Goal: Task Accomplishment & Management: Manage account settings

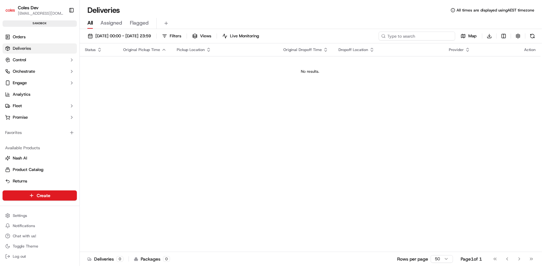
click at [428, 35] on input at bounding box center [416, 36] width 77 height 9
click at [442, 35] on input at bounding box center [416, 36] width 77 height 9
paste input "a232150304"
click at [390, 36] on input "a232150304" at bounding box center [416, 36] width 77 height 9
type input "232150304"
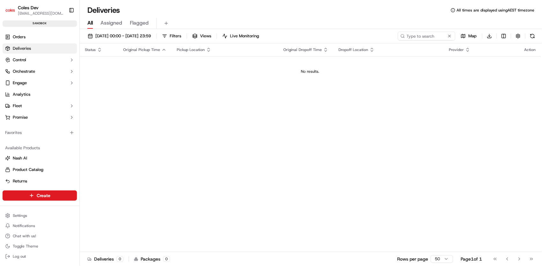
click at [114, 22] on span "Assigned" at bounding box center [111, 23] width 22 height 8
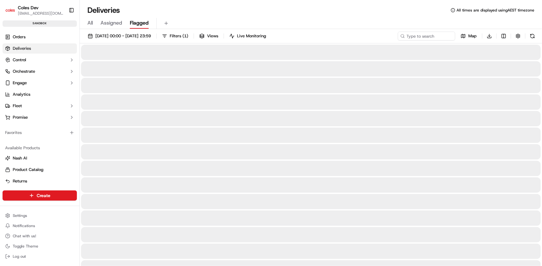
click at [130, 23] on span "Flagged" at bounding box center [139, 23] width 19 height 8
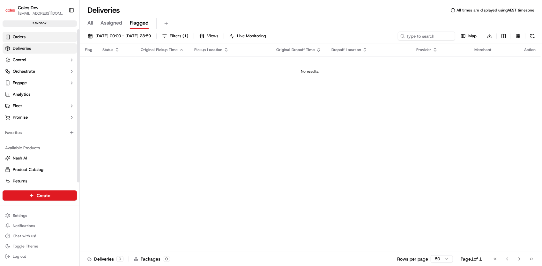
click at [24, 38] on span "Orders" at bounding box center [19, 37] width 13 height 6
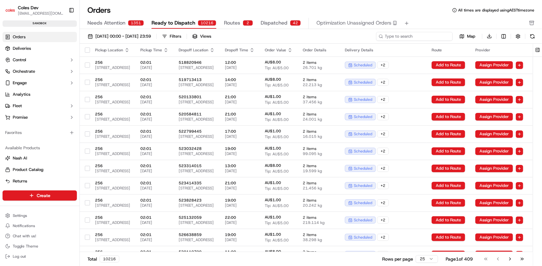
click at [419, 38] on input at bounding box center [414, 36] width 77 height 9
paste input "a232150304"
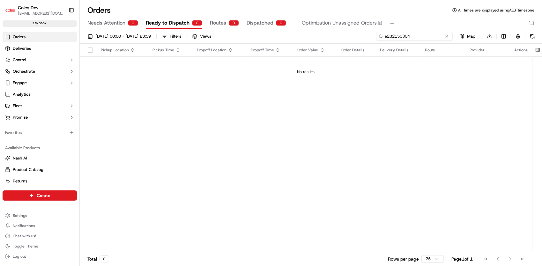
click at [387, 36] on input "a232150304" at bounding box center [414, 36] width 77 height 9
type input "232150304"
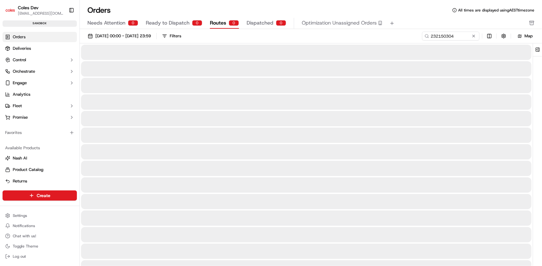
click at [220, 24] on span "Routes" at bounding box center [218, 23] width 16 height 8
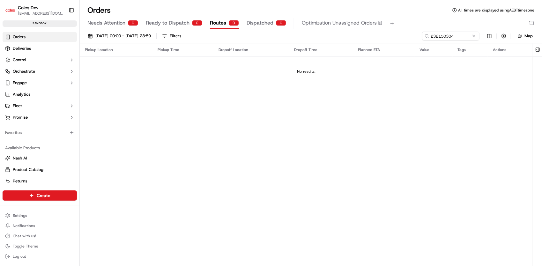
click at [254, 21] on span "Dispatched" at bounding box center [259, 23] width 27 height 8
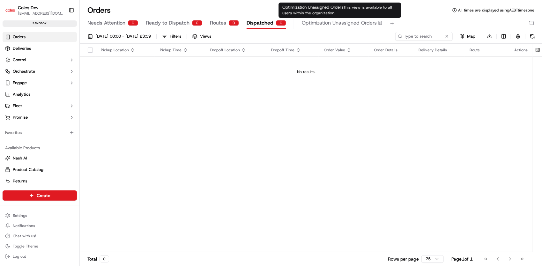
click at [317, 21] on span "Optimization Unassigned Orders" at bounding box center [339, 23] width 75 height 8
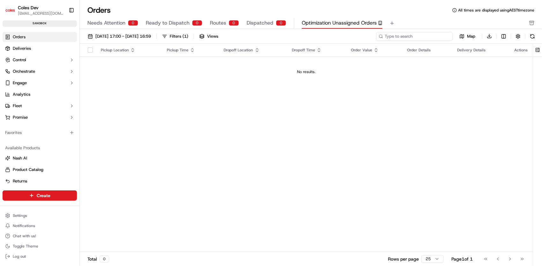
click at [411, 37] on input at bounding box center [414, 36] width 77 height 9
paste input "a232150304"
click at [387, 35] on input "a232150304" at bounding box center [414, 36] width 77 height 9
type input "232150304"
click at [62, 105] on button "Fleet" at bounding box center [40, 106] width 74 height 10
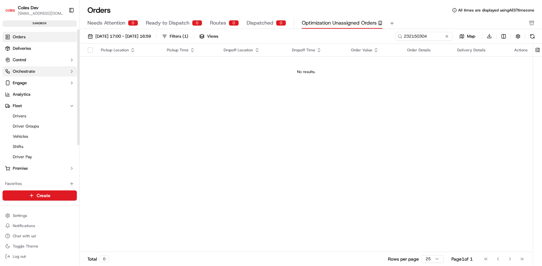
click at [43, 70] on button "Orchestrate" at bounding box center [40, 71] width 74 height 10
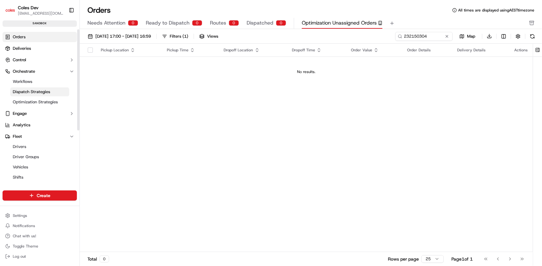
click at [43, 90] on span "Dispatch Strategies" at bounding box center [31, 92] width 37 height 6
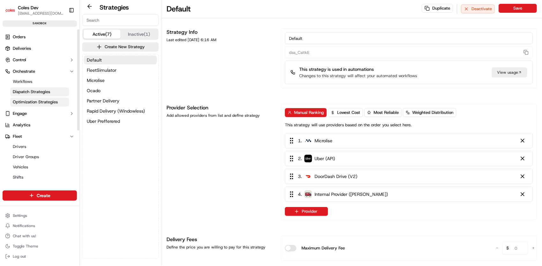
click at [43, 105] on link "Optimization Strategies" at bounding box center [39, 102] width 59 height 9
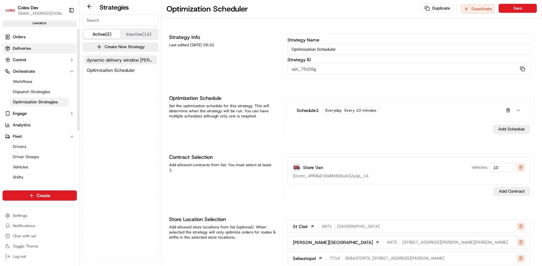
click at [30, 50] on span "Deliveries" at bounding box center [22, 49] width 18 height 6
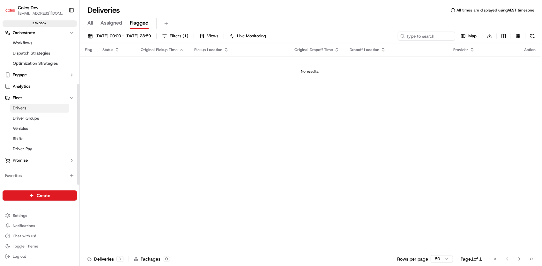
scroll to position [84, 0]
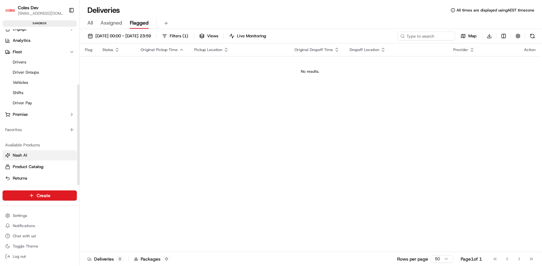
click at [21, 158] on button "Nash AI" at bounding box center [40, 155] width 74 height 10
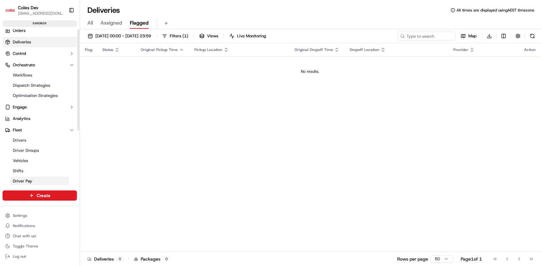
scroll to position [0, 0]
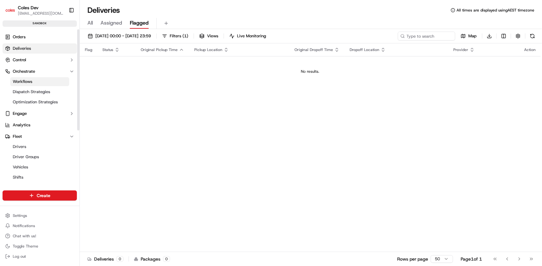
click at [32, 79] on span "Workflows" at bounding box center [22, 82] width 19 height 6
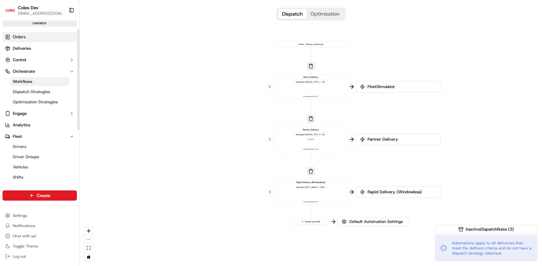
click at [27, 36] on link "Orders" at bounding box center [40, 37] width 74 height 10
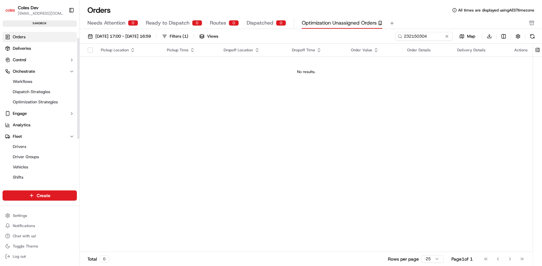
scroll to position [32, 0]
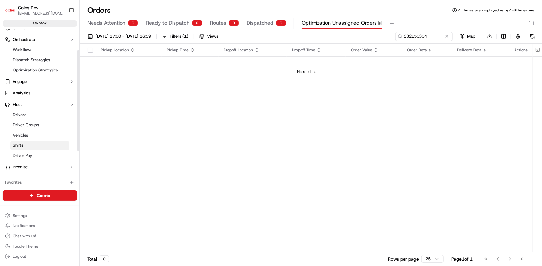
click at [40, 148] on link "Shifts" at bounding box center [39, 145] width 59 height 9
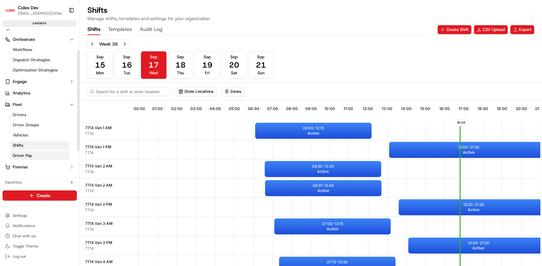
click at [40, 154] on link "Driver Pay" at bounding box center [39, 155] width 59 height 9
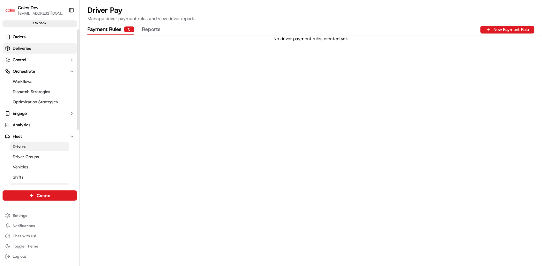
click at [28, 47] on span "Deliveries" at bounding box center [22, 49] width 18 height 6
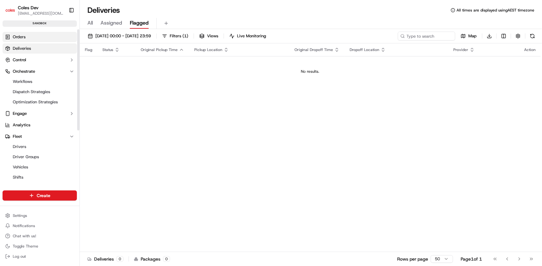
click at [26, 35] on link "Orders" at bounding box center [40, 37] width 74 height 10
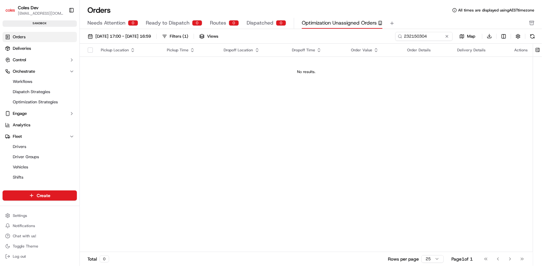
click at [26, 22] on div "sandbox" at bounding box center [40, 23] width 74 height 6
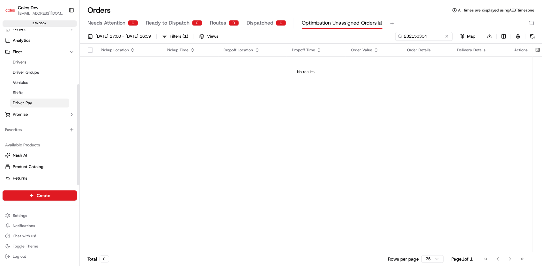
click at [58, 101] on link "Driver Pay" at bounding box center [39, 102] width 59 height 9
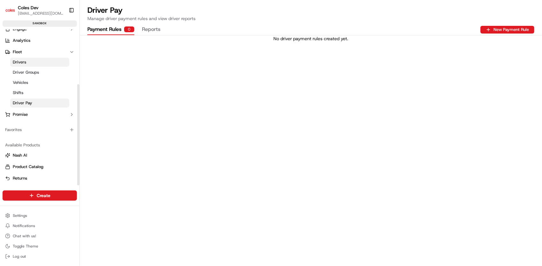
click at [55, 77] on ul "Drivers Driver Groups Vehicles Shifts Driver Pay" at bounding box center [39, 82] width 65 height 51
click at [54, 81] on link "Vehicles" at bounding box center [39, 82] width 59 height 9
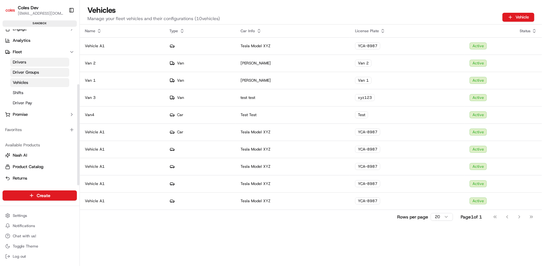
click at [54, 73] on link "Driver Groups" at bounding box center [39, 72] width 59 height 9
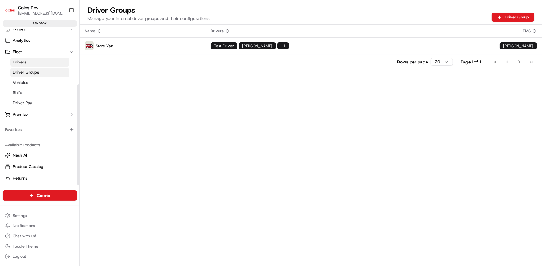
click at [50, 64] on link "Drivers" at bounding box center [39, 62] width 59 height 9
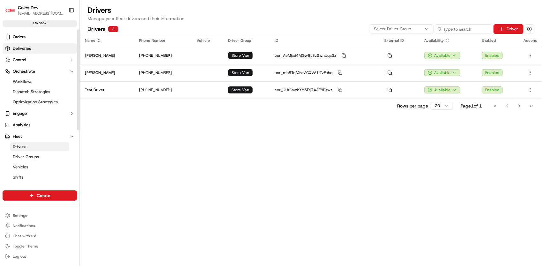
click at [48, 50] on link "Deliveries" at bounding box center [40, 48] width 74 height 10
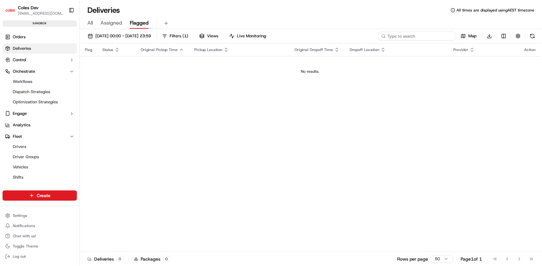
click at [424, 38] on input at bounding box center [416, 36] width 77 height 9
paste input "a232150304"
click at [390, 38] on input "a232150304" at bounding box center [416, 36] width 77 height 9
type input "232150304"
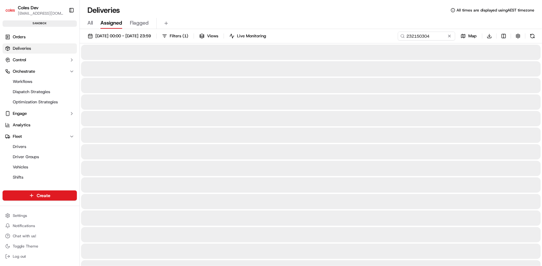
click at [102, 23] on span "Assigned" at bounding box center [111, 23] width 22 height 8
click at [90, 23] on span "All" at bounding box center [89, 23] width 5 height 8
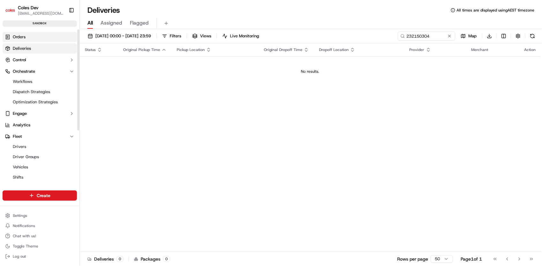
click at [25, 38] on span "Orders" at bounding box center [19, 37] width 13 height 6
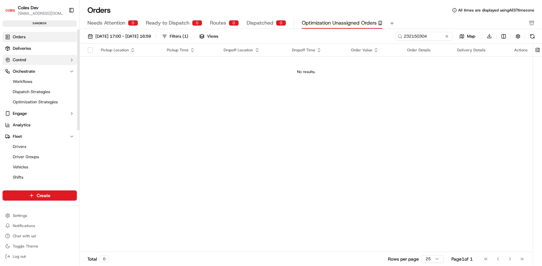
click at [73, 59] on icon "button" at bounding box center [71, 59] width 5 height 5
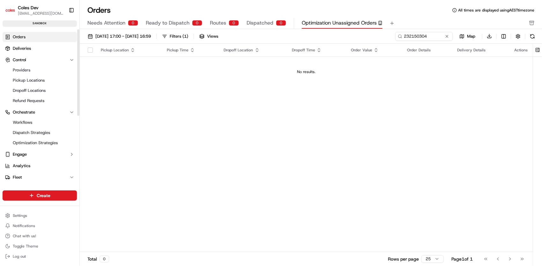
click at [26, 36] on link "Orders" at bounding box center [40, 37] width 74 height 10
click at [26, 47] on span "Deliveries" at bounding box center [22, 49] width 18 height 6
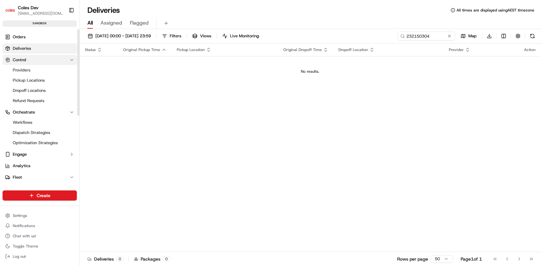
click at [29, 61] on button "Control" at bounding box center [40, 60] width 74 height 10
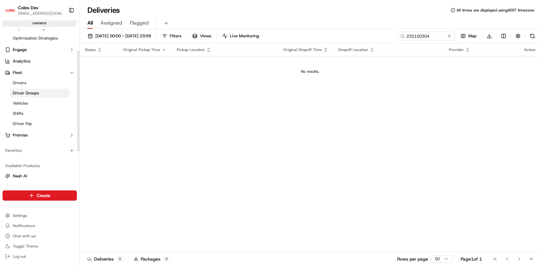
scroll to position [84, 0]
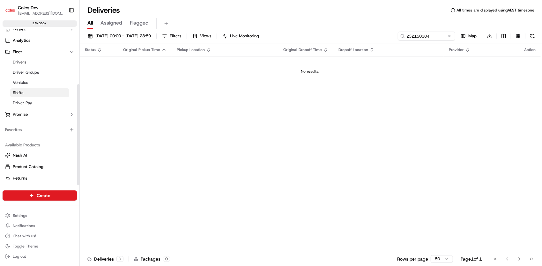
click at [30, 95] on link "Shifts" at bounding box center [39, 92] width 59 height 9
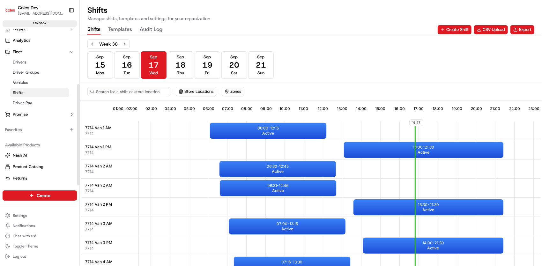
scroll to position [0, 61]
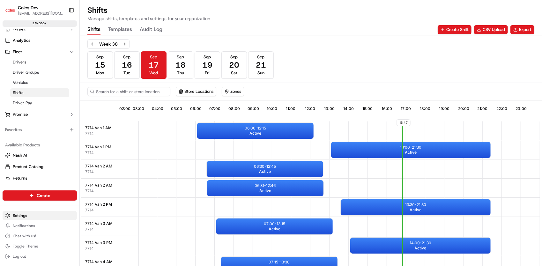
click at [41, 214] on html "Coles Dev [EMAIL_ADDRESS][DOMAIN_NAME] Toggle Sidebar sandbox Orders Deliveries…" at bounding box center [271, 133] width 542 height 266
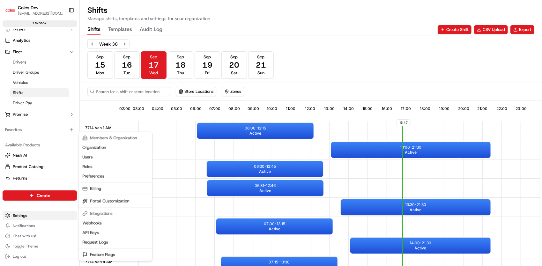
click at [41, 214] on html "Coles Dev [EMAIL_ADDRESS][DOMAIN_NAME] Toggle Sidebar sandbox Orders Deliveries…" at bounding box center [271, 133] width 542 height 266
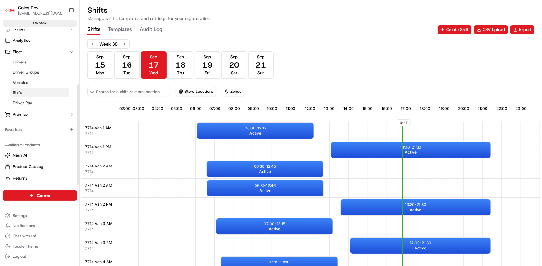
scroll to position [0, 0]
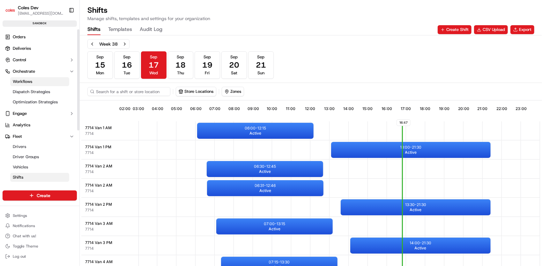
click at [31, 79] on span "Workflows" at bounding box center [22, 82] width 19 height 6
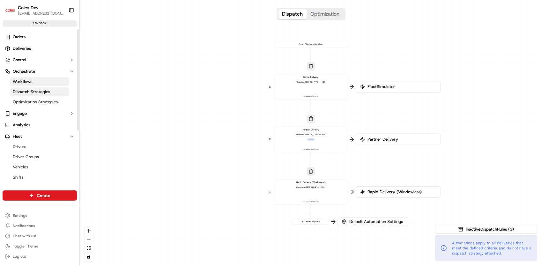
click at [31, 93] on span "Dispatch Strategies" at bounding box center [31, 92] width 37 height 6
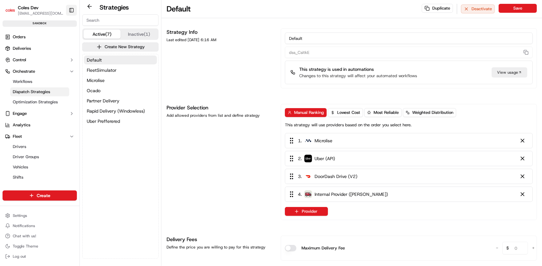
click at [73, 10] on button "Toggle Sidebar" at bounding box center [71, 10] width 11 height 11
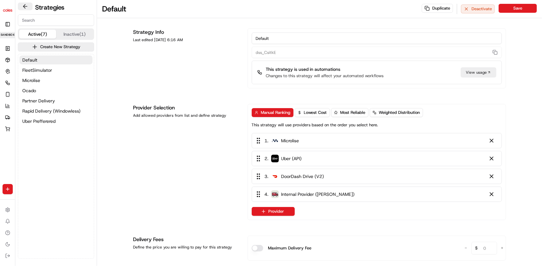
click at [25, 4] on button at bounding box center [25, 7] width 15 height 8
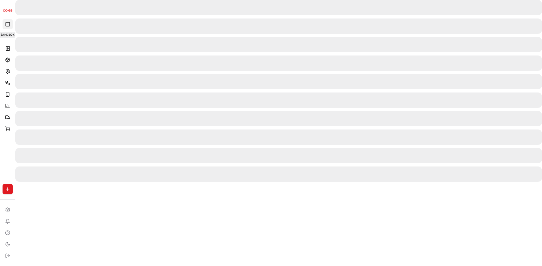
click at [9, 26] on button "Toggle Sidebar" at bounding box center [8, 24] width 10 height 10
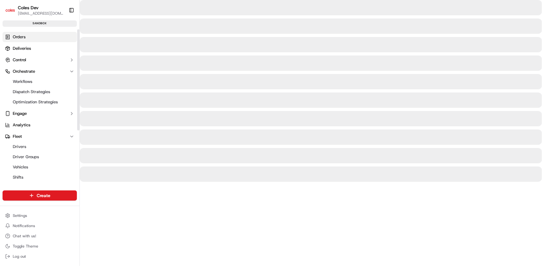
click at [18, 34] on span "Orders" at bounding box center [19, 37] width 13 height 6
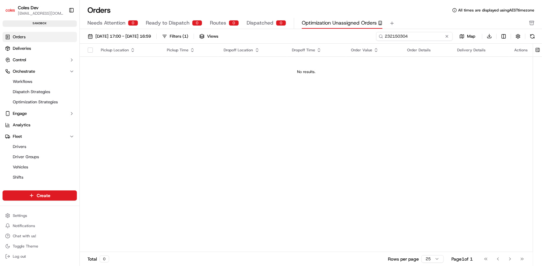
click at [427, 35] on input "232150304" at bounding box center [414, 36] width 77 height 9
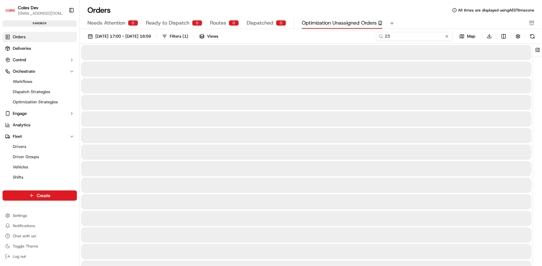
type input "2"
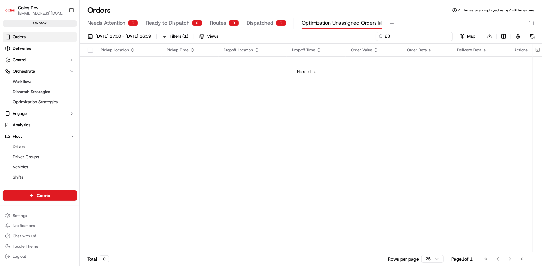
type input "2"
click at [103, 22] on span "Needs Attention" at bounding box center [106, 23] width 38 height 8
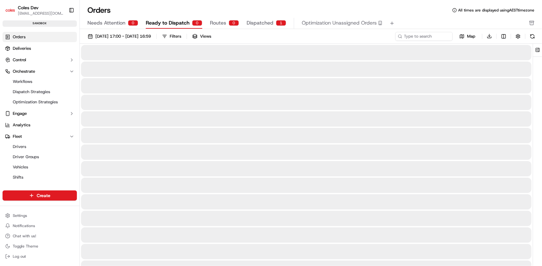
click at [152, 25] on span "Ready to Dispatch" at bounding box center [168, 23] width 44 height 8
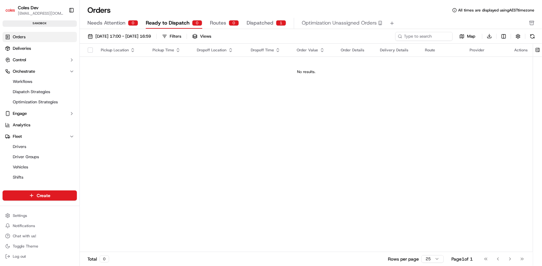
click at [223, 23] on span "Routes" at bounding box center [218, 23] width 16 height 8
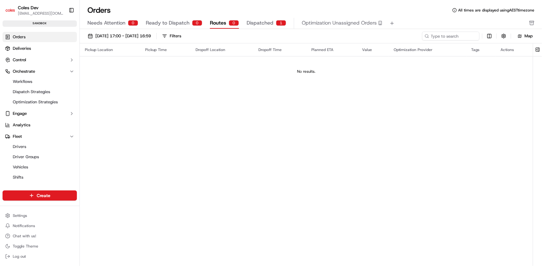
click at [250, 21] on span "Dispatched" at bounding box center [259, 23] width 27 height 8
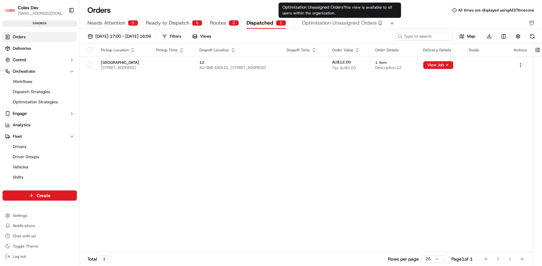
click at [325, 22] on span "Optimization Unassigned Orders" at bounding box center [339, 23] width 75 height 8
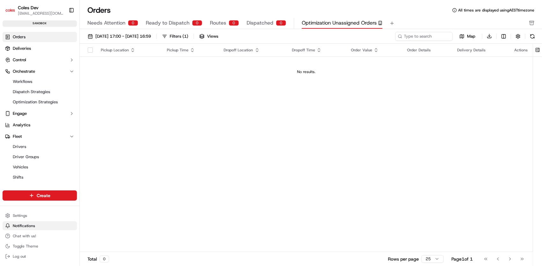
click at [36, 226] on button "Notifications" at bounding box center [40, 225] width 74 height 9
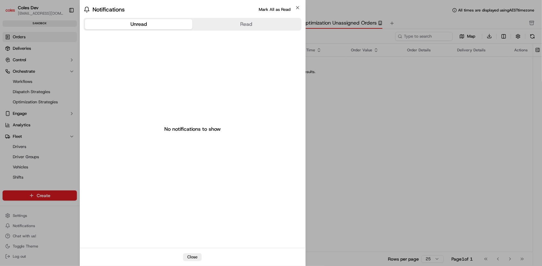
click at [258, 28] on button "Read" at bounding box center [245, 24] width 107 height 10
click at [300, 9] on icon "button" at bounding box center [297, 7] width 5 height 5
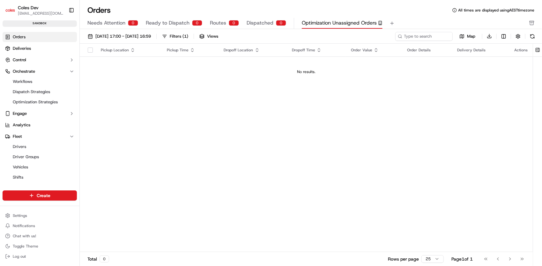
click at [9, 11] on img "button" at bounding box center [10, 10] width 10 height 10
click at [14, 46] on span "Deliveries" at bounding box center [22, 49] width 18 height 6
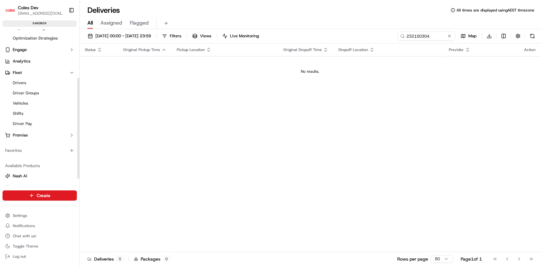
scroll to position [84, 0]
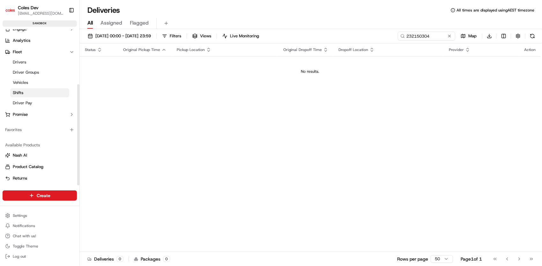
click at [21, 94] on span "Shifts" at bounding box center [18, 93] width 11 height 6
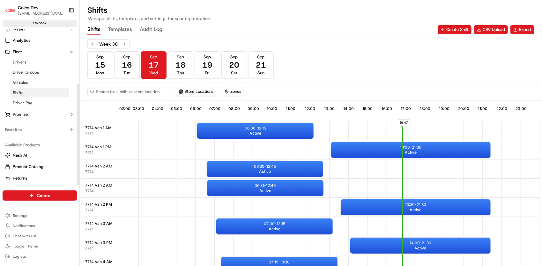
scroll to position [0, 61]
click at [22, 83] on span "Vehicles" at bounding box center [20, 83] width 15 height 6
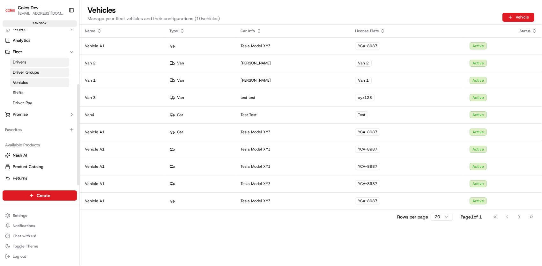
click at [24, 74] on span "Driver Groups" at bounding box center [26, 72] width 26 height 6
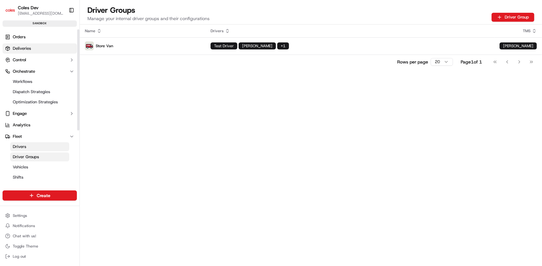
click at [29, 50] on span "Deliveries" at bounding box center [22, 49] width 18 height 6
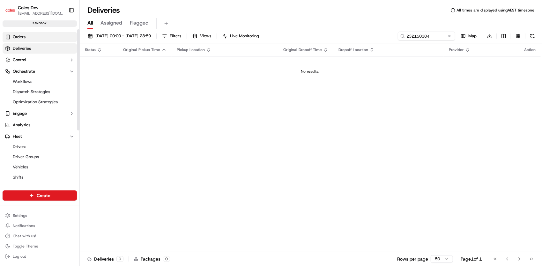
click at [29, 40] on link "Orders" at bounding box center [40, 37] width 74 height 10
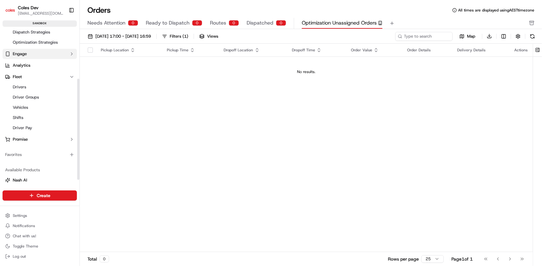
scroll to position [84, 0]
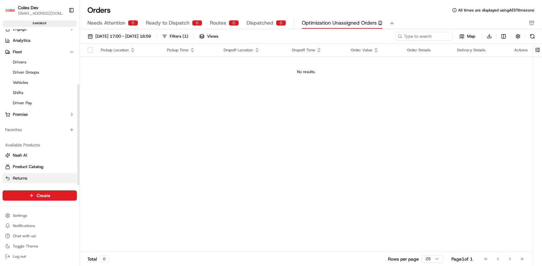
click at [33, 179] on link "Returns" at bounding box center [39, 178] width 69 height 6
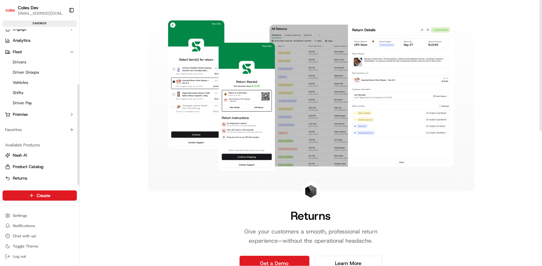
click at [41, 23] on div "sandbox" at bounding box center [40, 23] width 74 height 6
click at [74, 9] on button "Toggle Sidebar" at bounding box center [71, 10] width 11 height 11
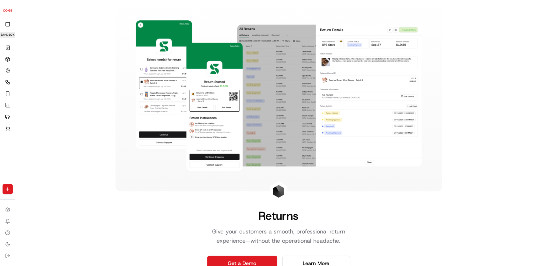
click at [10, 14] on img "button" at bounding box center [8, 10] width 10 height 10
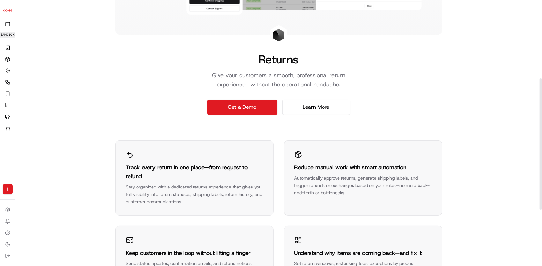
scroll to position [159, 0]
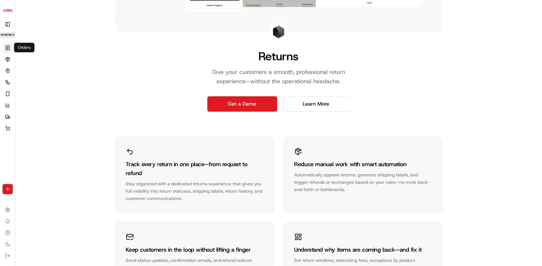
click at [9, 47] on icon at bounding box center [7, 47] width 5 height 5
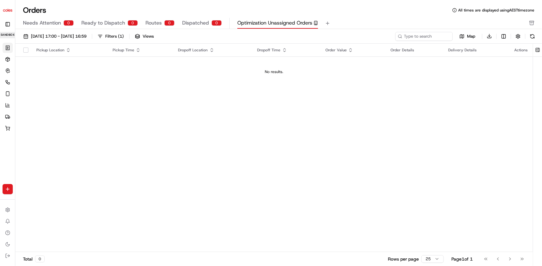
click at [6, 10] on img "button" at bounding box center [8, 10] width 10 height 10
click at [11, 208] on html "Coles Dev [EMAIL_ADDRESS][DOMAIN_NAME] Toggle Sidebar sandbox Orders Deliveries…" at bounding box center [271, 133] width 542 height 266
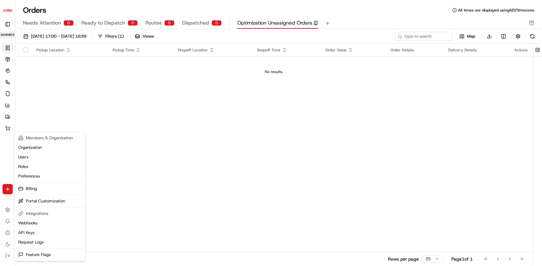
click at [29, 102] on html "Coles Dev [EMAIL_ADDRESS][DOMAIN_NAME] Toggle Sidebar sandbox Orders Deliveries…" at bounding box center [271, 133] width 542 height 266
click at [9, 212] on html "Coles Dev [EMAIL_ADDRESS][DOMAIN_NAME] Toggle Sidebar sandbox Orders Deliveries…" at bounding box center [271, 133] width 542 height 266
click at [62, 224] on link "Webhooks" at bounding box center [50, 223] width 68 height 10
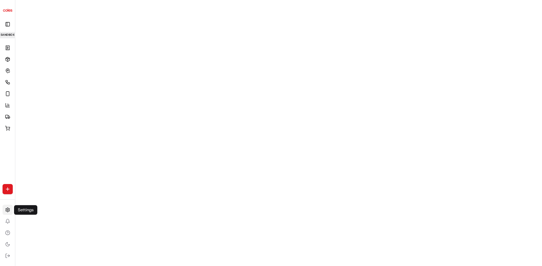
click at [9, 213] on html "Coles Dev [EMAIL_ADDRESS][DOMAIN_NAME] Toggle Sidebar sandbox Orders Deliveries…" at bounding box center [271, 133] width 542 height 266
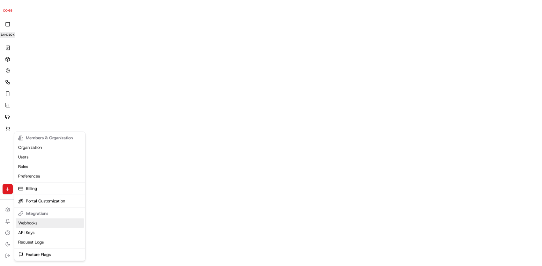
click at [39, 222] on link "Webhooks" at bounding box center [50, 223] width 68 height 10
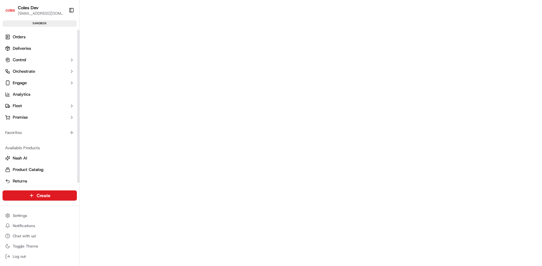
scroll to position [3, 0]
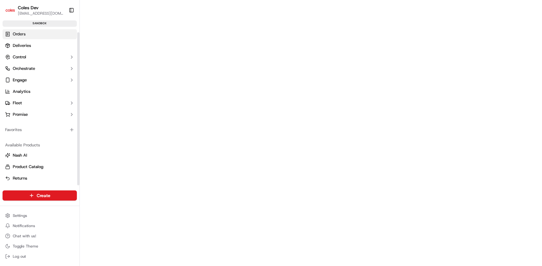
click at [31, 33] on link "Orders" at bounding box center [40, 34] width 74 height 10
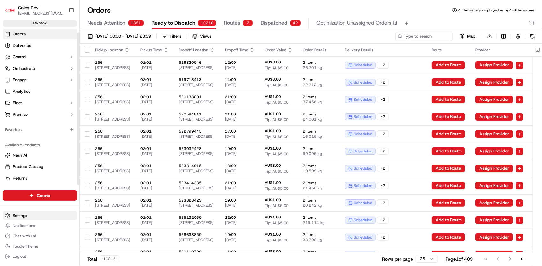
click at [30, 215] on html "Coles Dev shajudheen.latiff1@coles.com.au Toggle Sidebar sandbox Orders Deliver…" at bounding box center [271, 133] width 542 height 266
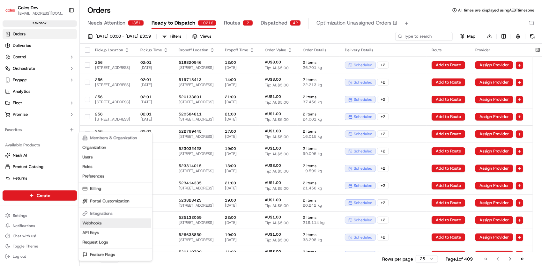
click at [105, 221] on link "Webhooks" at bounding box center [115, 223] width 71 height 10
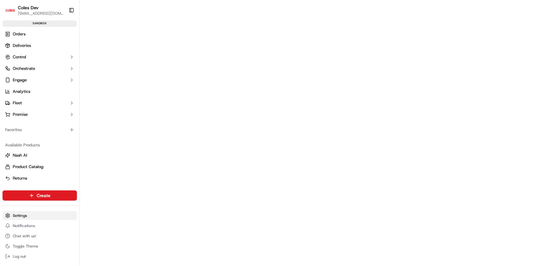
click at [43, 217] on html "Coles Dev shajudheen.latiff1@coles.com.au Toggle Sidebar sandbox Orders Deliver…" at bounding box center [271, 133] width 542 height 266
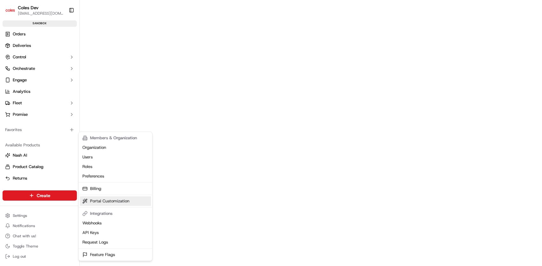
click at [121, 203] on link "Portal Customization" at bounding box center [115, 201] width 71 height 10
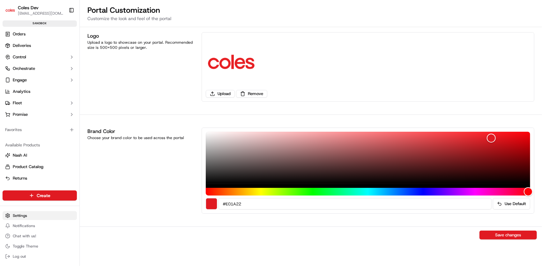
click at [34, 215] on html "Coles Dev shajudheen.latiff1@coles.com.au Toggle Sidebar sandbox Orders Deliver…" at bounding box center [271, 133] width 542 height 266
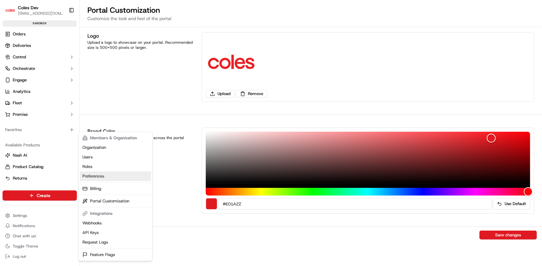
click at [101, 176] on link "Preferences" at bounding box center [115, 176] width 71 height 10
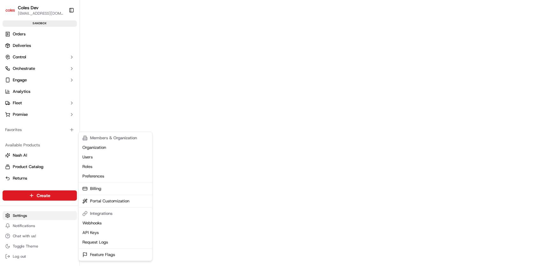
click at [52, 216] on html "Coles Dev shajudheen.latiff1@coles.com.au Toggle Sidebar sandbox Orders Deliver…" at bounding box center [271, 133] width 542 height 266
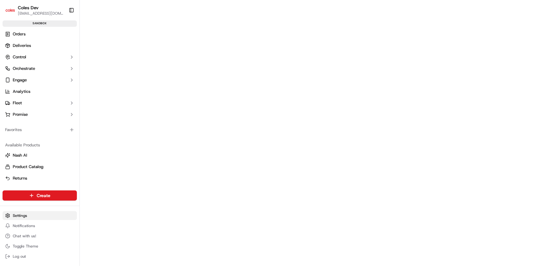
click at [37, 213] on html "Coles Dev shajudheen.latiff1@coles.com.au Toggle Sidebar sandbox Orders Deliver…" at bounding box center [271, 133] width 542 height 266
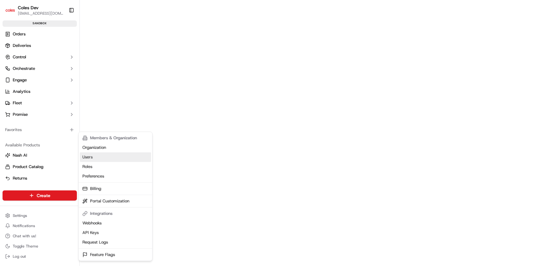
click at [95, 159] on link "Users" at bounding box center [115, 157] width 71 height 10
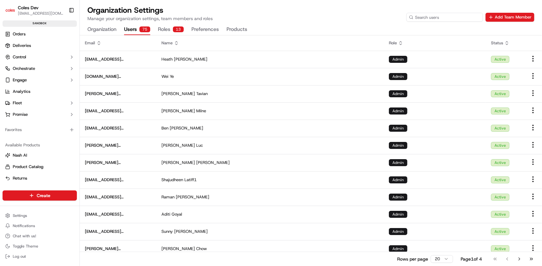
click at [467, 19] on input at bounding box center [444, 17] width 77 height 9
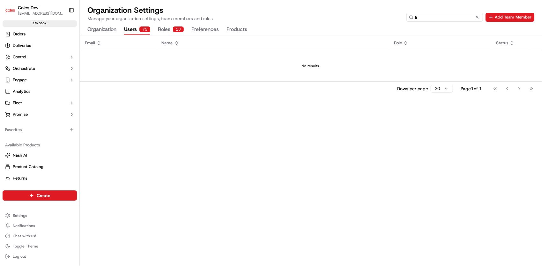
type input "l"
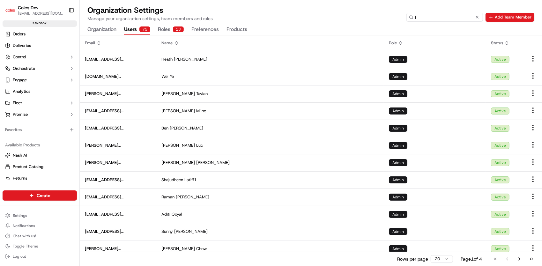
click at [443, 20] on input "l" at bounding box center [444, 17] width 77 height 9
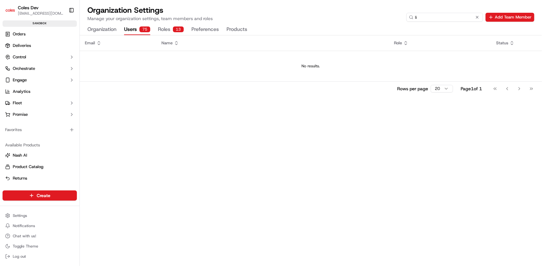
type input "l"
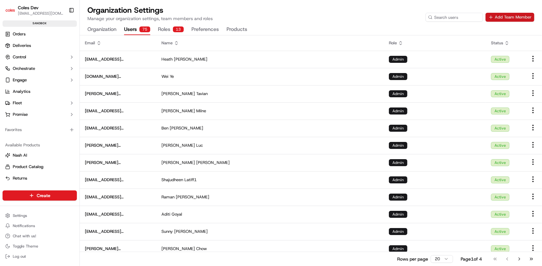
click at [497, 13] on button "Add Team Member" at bounding box center [509, 17] width 49 height 9
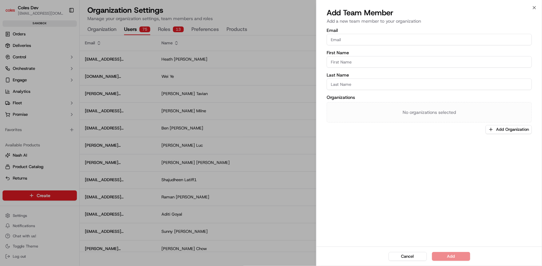
click at [412, 42] on input "Email" at bounding box center [428, 39] width 205 height 11
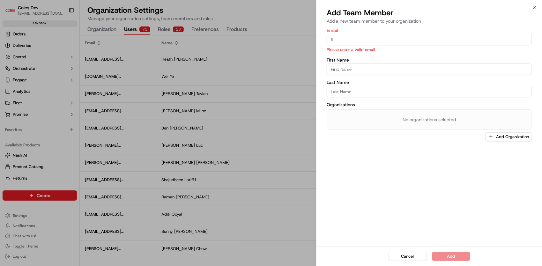
type input "l"
click at [536, 7] on icon "button" at bounding box center [533, 7] width 5 height 5
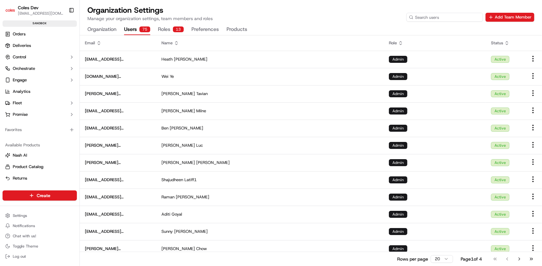
click at [446, 17] on input at bounding box center [444, 17] width 77 height 9
click at [505, 17] on button "Add Team Member" at bounding box center [509, 17] width 49 height 9
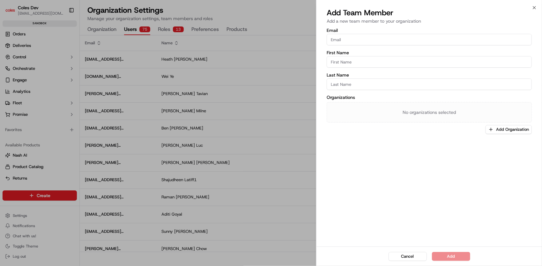
click at [353, 40] on input "Email" at bounding box center [428, 39] width 205 height 11
paste input "Lijo.Wilson2@coles.com.au"
type input "Lijo.Wilson2@coles.com.au"
click at [346, 62] on input "First Name" at bounding box center [428, 61] width 205 height 11
type input "Lijo"
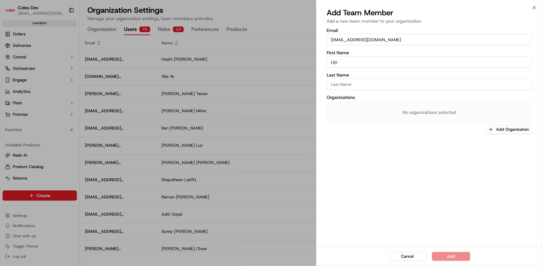
click at [347, 89] on input "Last Name" at bounding box center [428, 83] width 205 height 11
type input "Wilson"
click at [453, 256] on button "Add" at bounding box center [451, 256] width 38 height 9
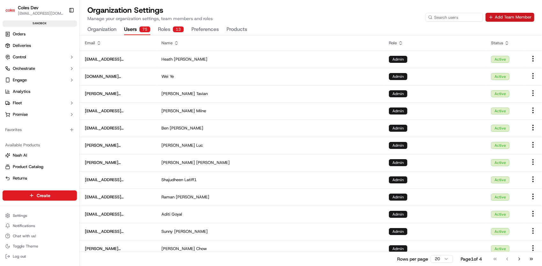
click at [507, 15] on button "Add Team Member" at bounding box center [509, 17] width 49 height 9
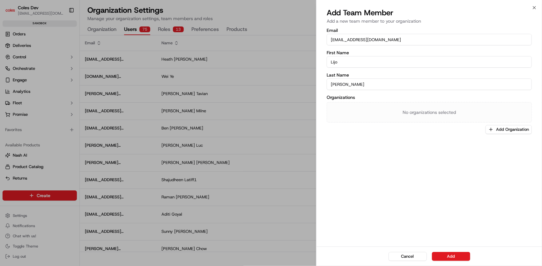
drag, startPoint x: 388, startPoint y: 40, endPoint x: 328, endPoint y: 39, distance: 59.6
click at [328, 39] on input "Lijo.Wilson2@coles.com.au" at bounding box center [428, 39] width 205 height 11
paste input "Jagath.Samarawickrama"
type input "Jagath.Samarawickrama@coles.com.au"
drag, startPoint x: 339, startPoint y: 63, endPoint x: 329, endPoint y: 62, distance: 10.6
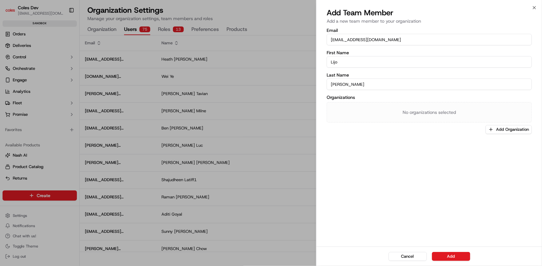
click at [329, 62] on input "Lijo" at bounding box center [428, 61] width 205 height 11
type input "Jagath"
drag, startPoint x: 348, startPoint y: 85, endPoint x: 329, endPoint y: 84, distance: 18.9
click at [325, 84] on div "Email Jagath.Samarawickrama@coles.com.au First Name Jagath Last Name Wilson Org…" at bounding box center [428, 137] width 225 height 220
paste input "Jagath.Samarawickrama@coles.com.au"
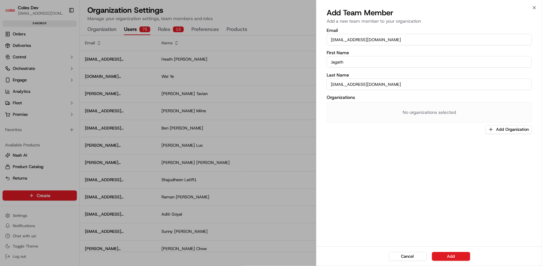
drag, startPoint x: 345, startPoint y: 85, endPoint x: 320, endPoint y: 84, distance: 24.6
click at [320, 84] on div "Email Jagath.Samarawickrama@coles.com.au First Name Jagath Last Name Jagath.Sam…" at bounding box center [428, 137] width 225 height 220
drag, startPoint x: 399, startPoint y: 84, endPoint x: 364, endPoint y: 84, distance: 35.1
click at [364, 84] on input "Samarawickrama@coles.com.au" at bounding box center [428, 83] width 205 height 11
type input "Samarawickrama"
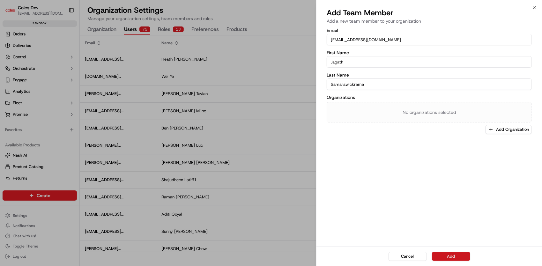
click at [456, 257] on button "Add" at bounding box center [451, 256] width 38 height 9
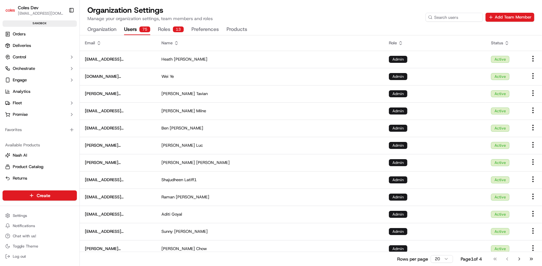
click at [27, 6] on span "Coles Dev" at bounding box center [28, 7] width 21 height 6
click at [72, 12] on button "Toggle Sidebar" at bounding box center [71, 10] width 11 height 11
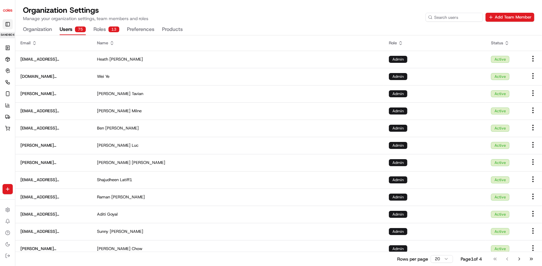
scroll to position [1, 0]
click at [442, 19] on input at bounding box center [444, 17] width 77 height 9
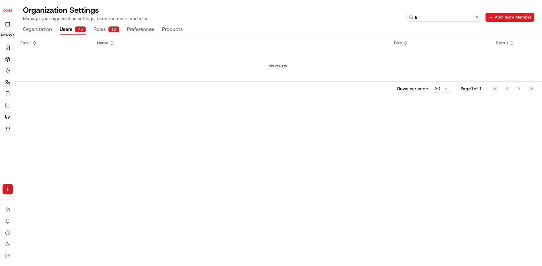
type input "l"
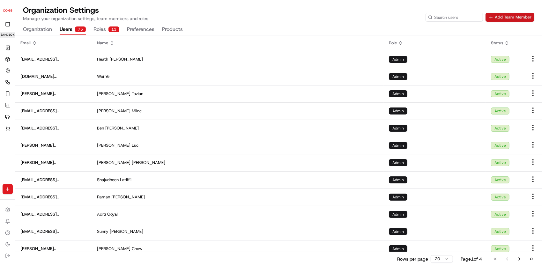
click at [503, 15] on button "Add Team Member" at bounding box center [509, 17] width 49 height 9
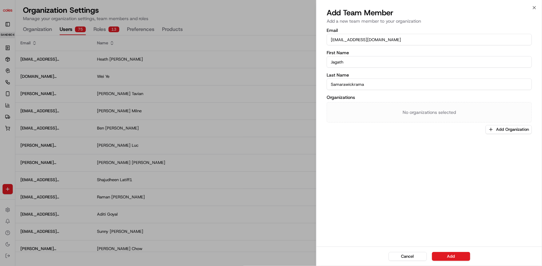
click at [434, 115] on div "No organizations selected" at bounding box center [428, 112] width 205 height 20
click at [490, 132] on button "Add Organization" at bounding box center [508, 129] width 46 height 9
click at [481, 167] on div "Coles Dev" at bounding box center [495, 163] width 91 height 10
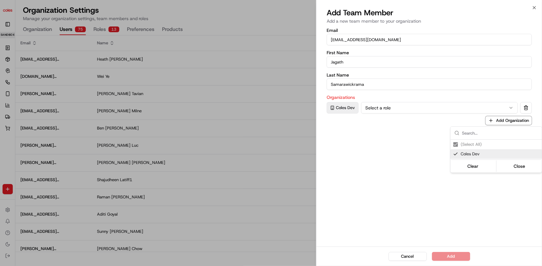
click at [462, 110] on div at bounding box center [271, 133] width 542 height 266
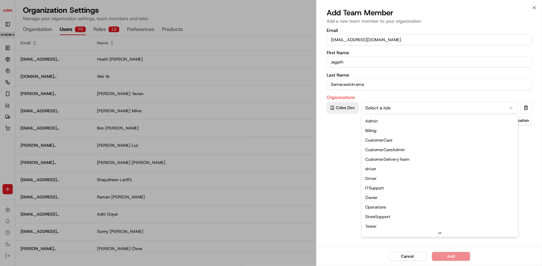
click at [510, 109] on icon "button" at bounding box center [510, 107] width 5 height 5
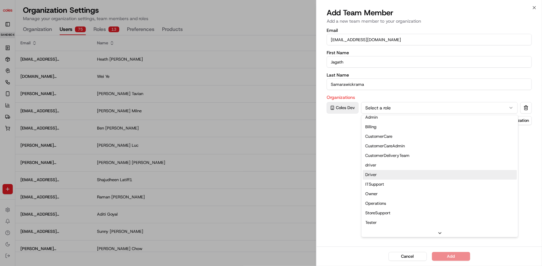
scroll to position [0, 0]
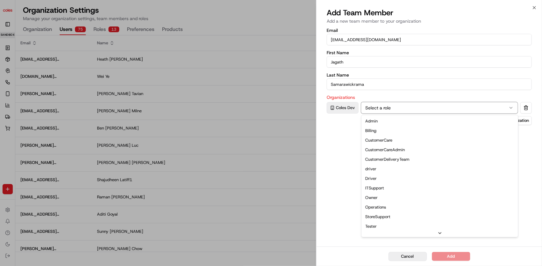
click at [411, 256] on button "Cancel" at bounding box center [407, 256] width 38 height 9
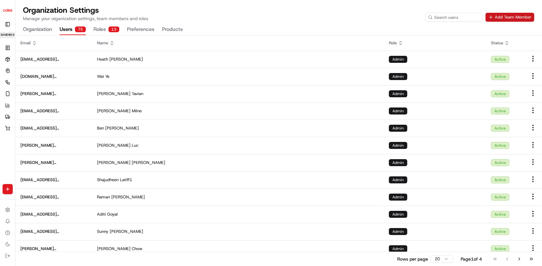
click at [517, 14] on button "Add Team Member" at bounding box center [509, 17] width 49 height 9
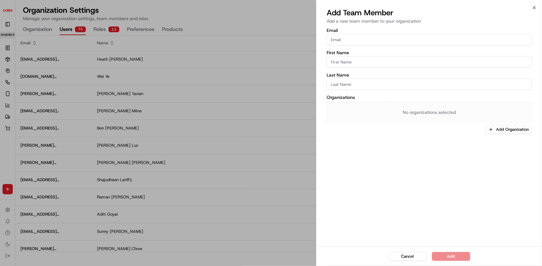
click at [423, 41] on input "Email" at bounding box center [428, 39] width 205 height 11
type input "Jagath.Samarawickrama@coles.com.au"
click at [441, 63] on input "First Name" at bounding box center [428, 61] width 205 height 11
type input "Jagath"
click at [405, 85] on input "Last Name" at bounding box center [428, 83] width 205 height 11
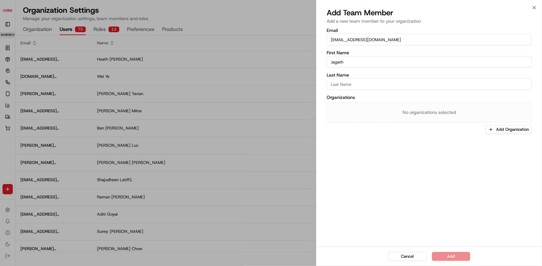
type input "Samarawickrama"
click at [494, 129] on button "Add Organization" at bounding box center [508, 129] width 46 height 9
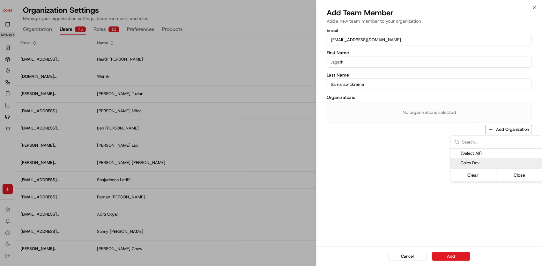
click at [482, 166] on div "Coles Dev" at bounding box center [495, 163] width 91 height 10
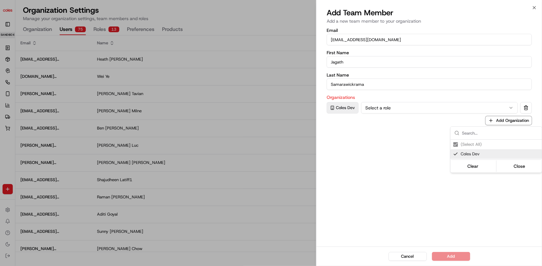
click at [408, 108] on div at bounding box center [271, 133] width 542 height 266
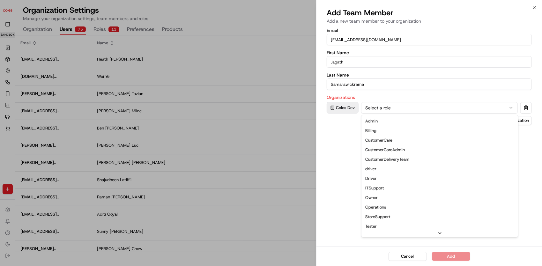
click at [408, 109] on button "Select a role" at bounding box center [439, 107] width 157 height 11
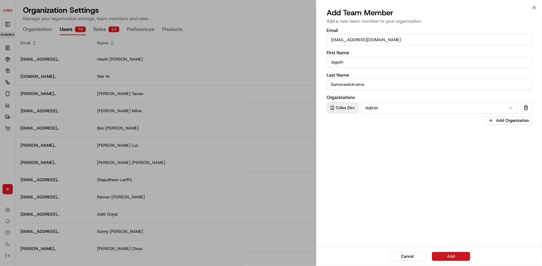
click at [453, 259] on button "Add" at bounding box center [451, 256] width 38 height 9
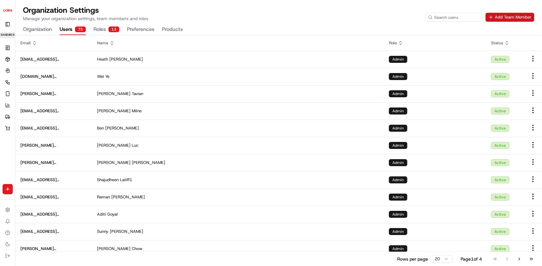
click at [508, 18] on button "Add Team Member" at bounding box center [509, 17] width 49 height 9
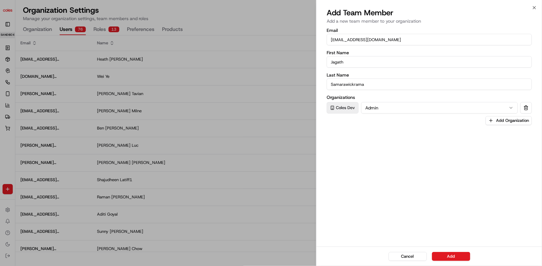
drag, startPoint x: 436, startPoint y: 41, endPoint x: 325, endPoint y: 32, distance: 111.9
click at [325, 32] on div "Email Jagath.Samarawickrama@coles.com.au First Name Jagath Last Name Samarawick…" at bounding box center [428, 137] width 225 height 220
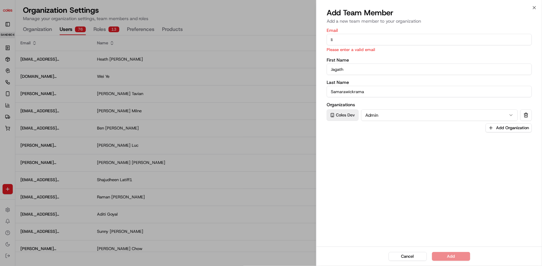
type input "Lijo.Wilson2@coles.com.au"
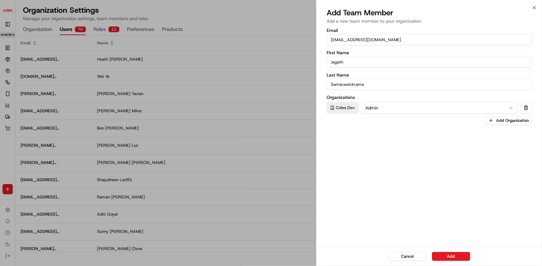
click at [365, 64] on input "Jagath" at bounding box center [428, 61] width 205 height 11
drag, startPoint x: 353, startPoint y: 64, endPoint x: 327, endPoint y: 62, distance: 25.9
click at [327, 62] on input "Jagath" at bounding box center [428, 61] width 205 height 11
type input "Lijo"
drag, startPoint x: 367, startPoint y: 84, endPoint x: 326, endPoint y: 79, distance: 41.1
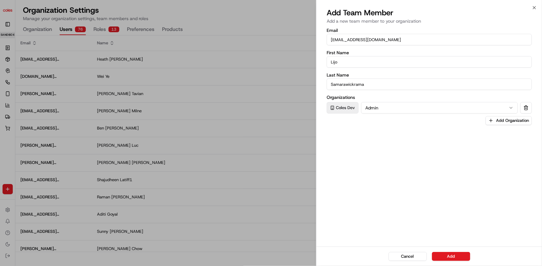
click at [326, 79] on div "Last Name Samarawickrama" at bounding box center [428, 81] width 205 height 17
type input "Wilson"
click at [405, 108] on button "Admin" at bounding box center [439, 107] width 157 height 11
click at [460, 257] on button "Add" at bounding box center [451, 256] width 38 height 9
